Goal: Check status

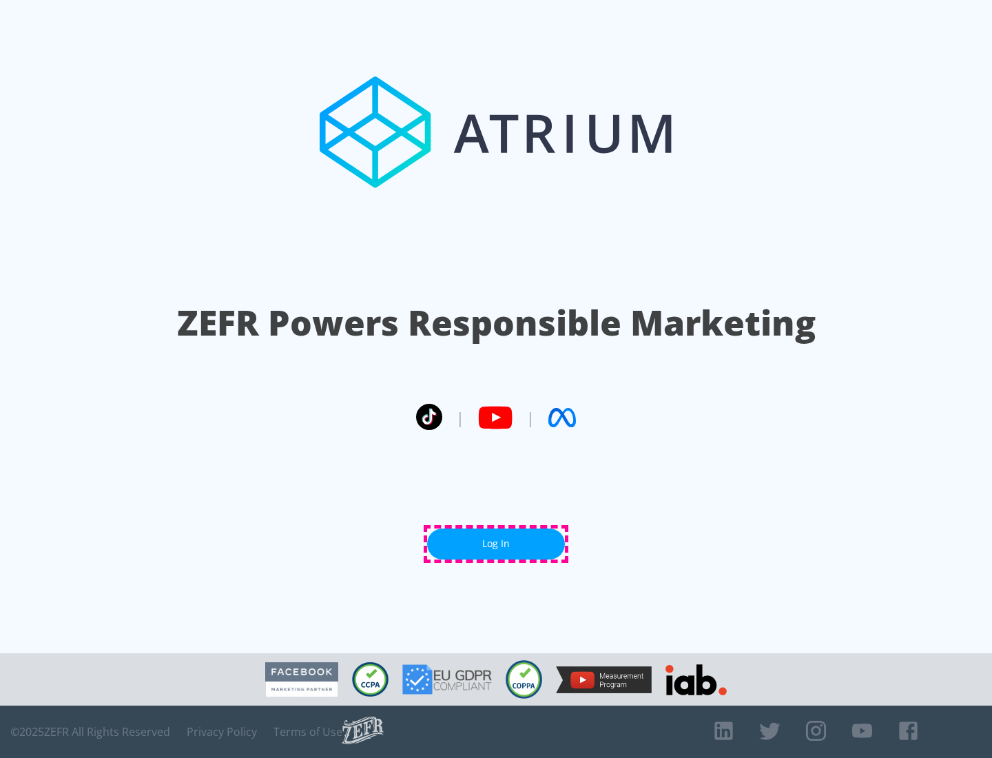
click at [496, 543] on link "Log In" at bounding box center [496, 543] width 138 height 31
